Goal: Information Seeking & Learning: Check status

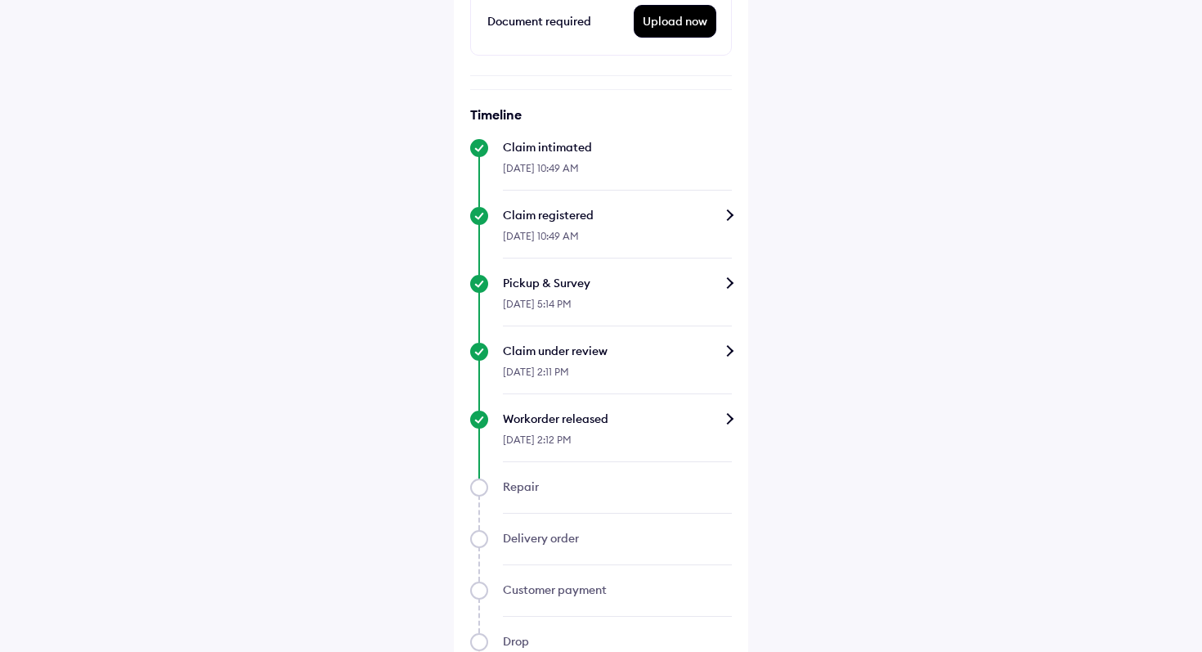
scroll to position [654, 0]
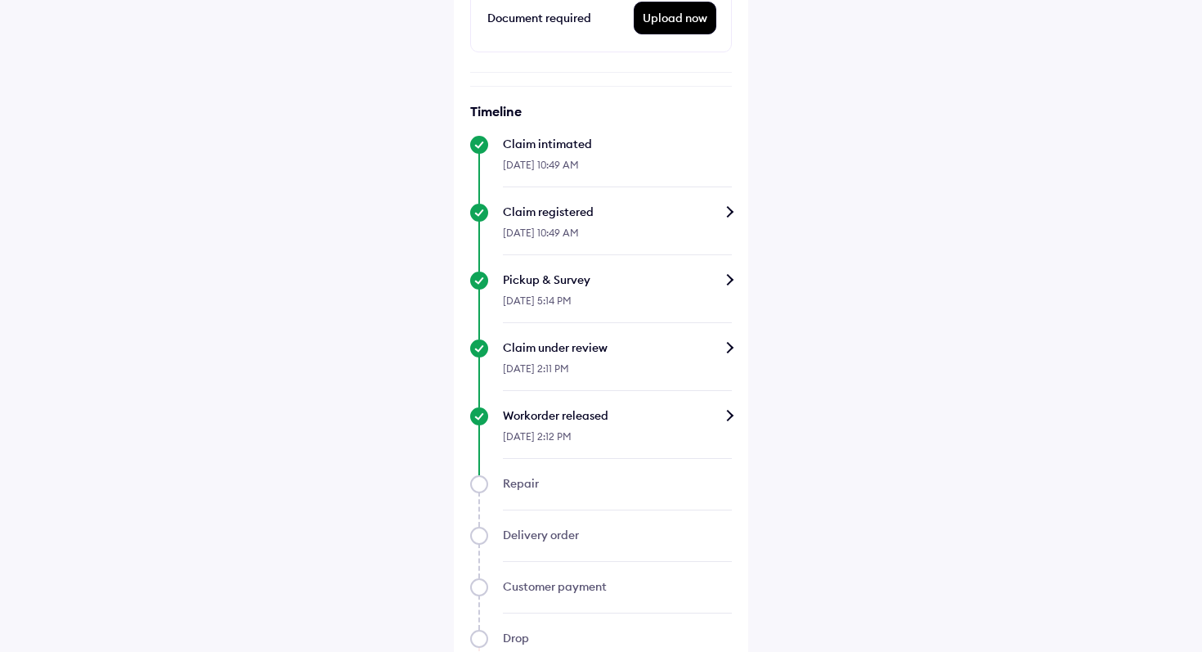
click at [698, 405] on div "Timeline Claim intimated 13-Oct-2025, 10:49 AM Claim registered 13-Oct-2025, 10…" at bounding box center [601, 409] width 262 height 613
click at [728, 414] on div "Workorder released" at bounding box center [617, 415] width 229 height 16
